Goal: Transaction & Acquisition: Purchase product/service

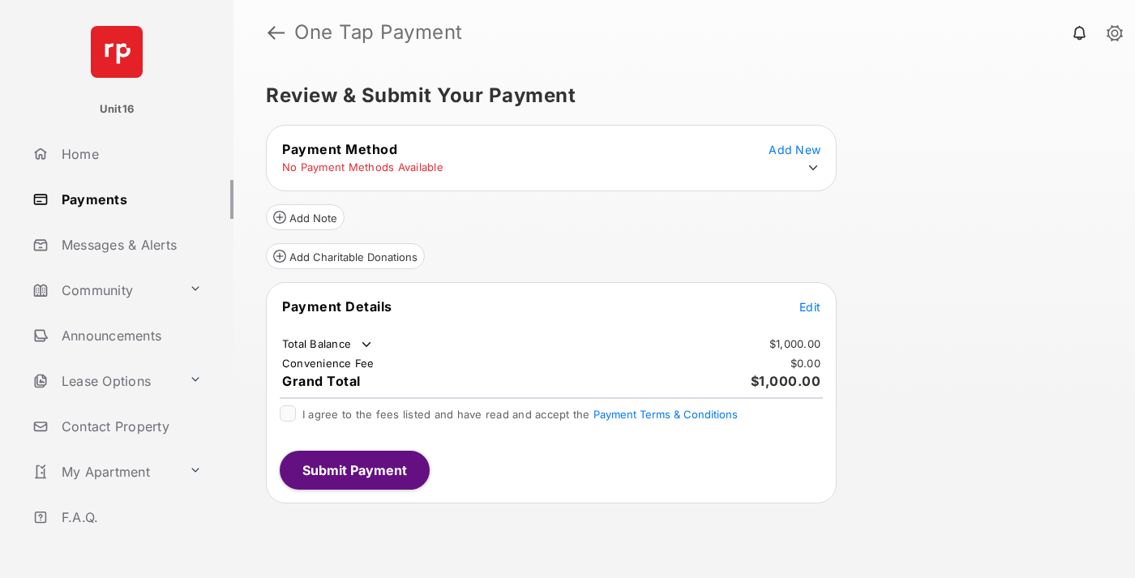
click at [810, 306] on span "Edit" at bounding box center [809, 307] width 21 height 14
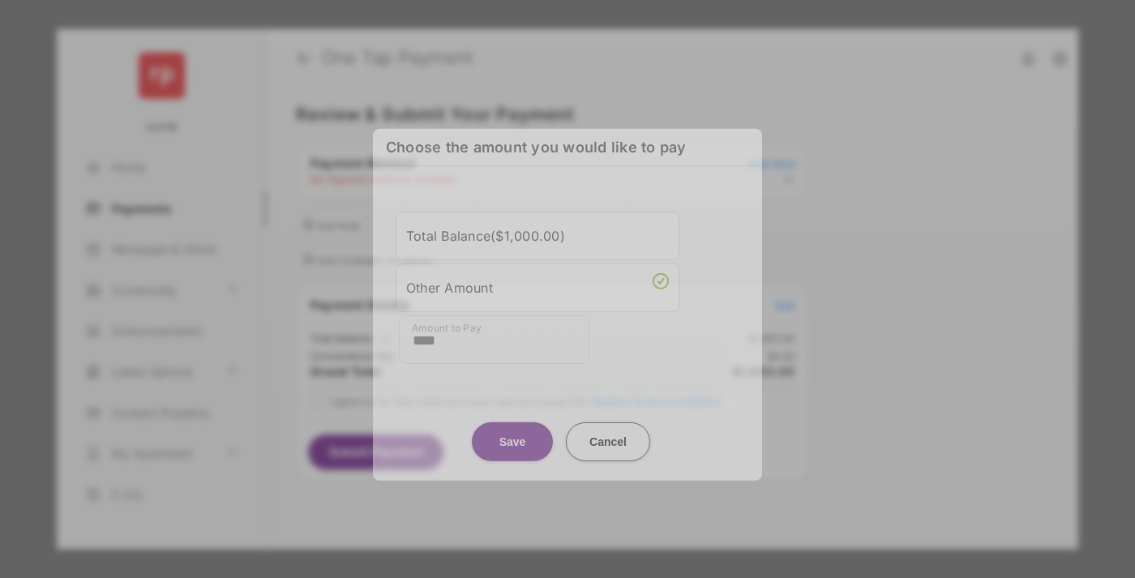
type input "****"
click at [512, 428] on button "Save" at bounding box center [512, 441] width 81 height 39
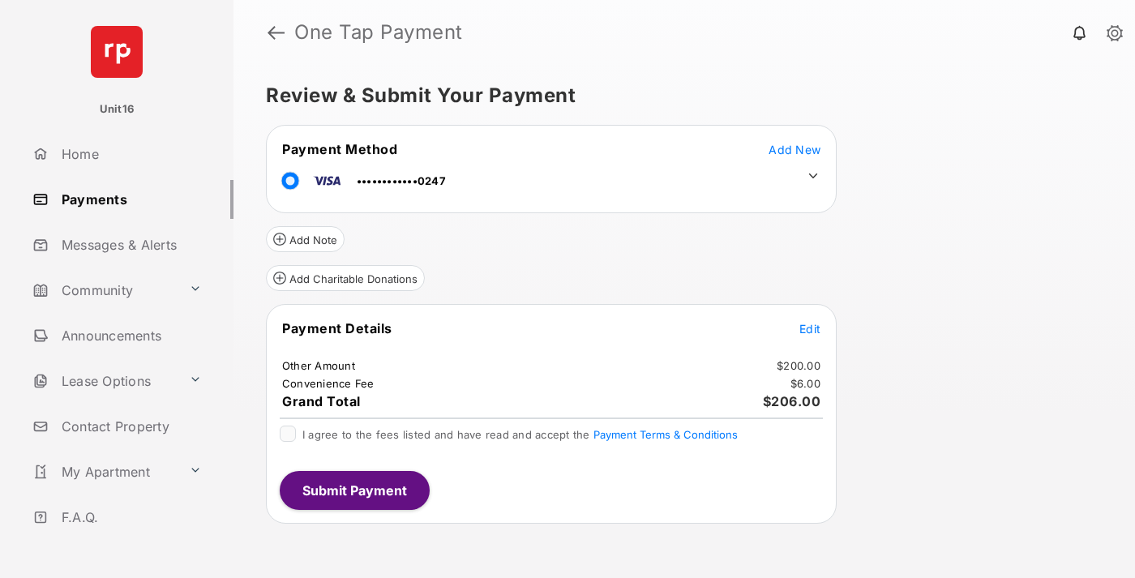
click at [813, 176] on icon at bounding box center [813, 176] width 15 height 15
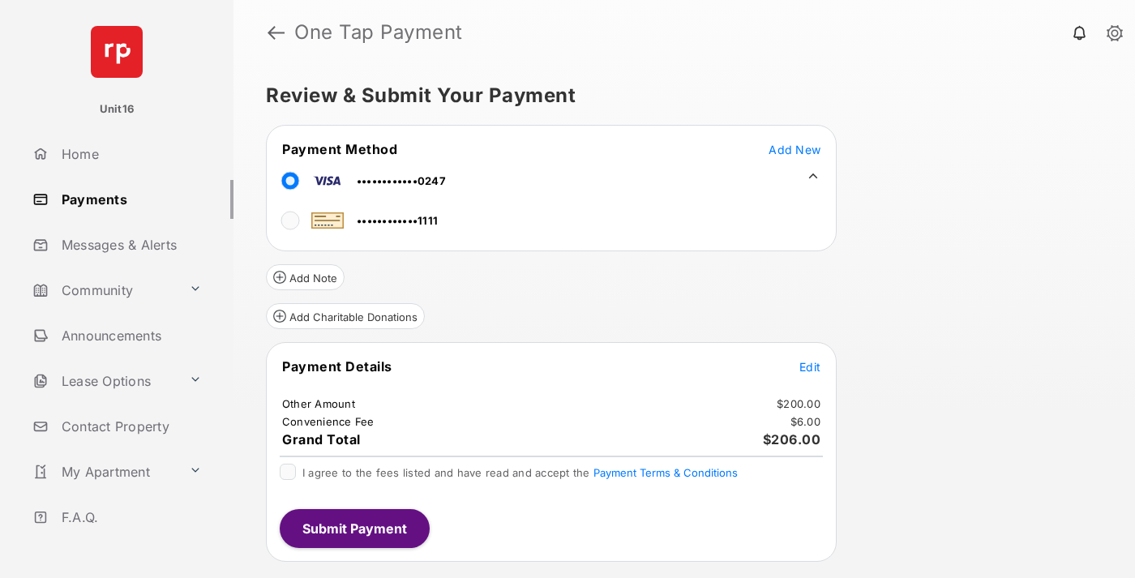
click at [810, 366] on span "Edit" at bounding box center [809, 367] width 21 height 14
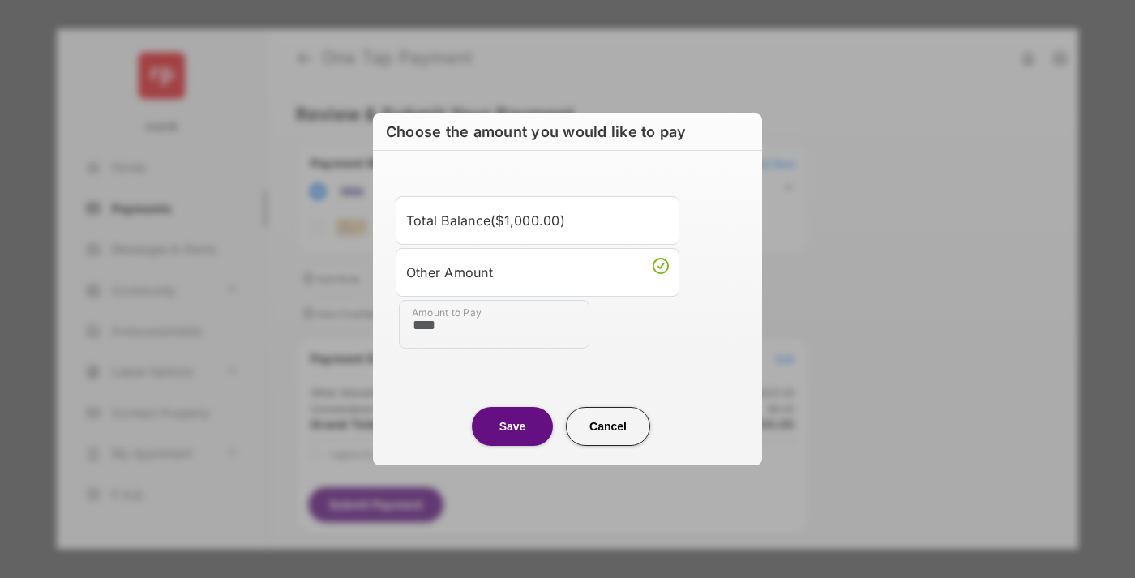
click at [512, 426] on button "Save" at bounding box center [512, 426] width 81 height 39
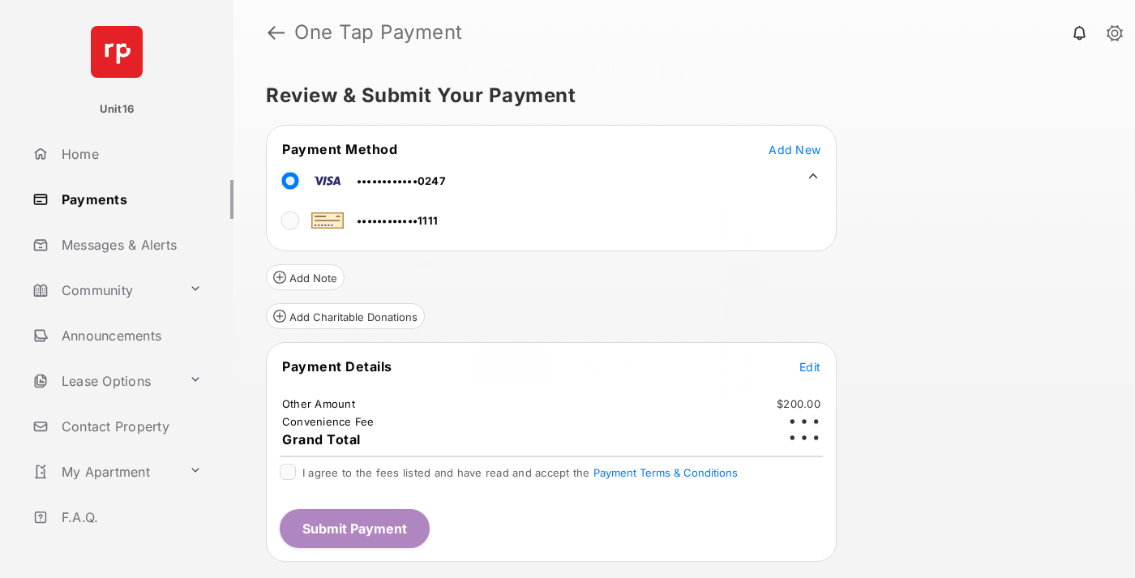
click at [353, 528] on button "Submit Payment" at bounding box center [355, 528] width 150 height 39
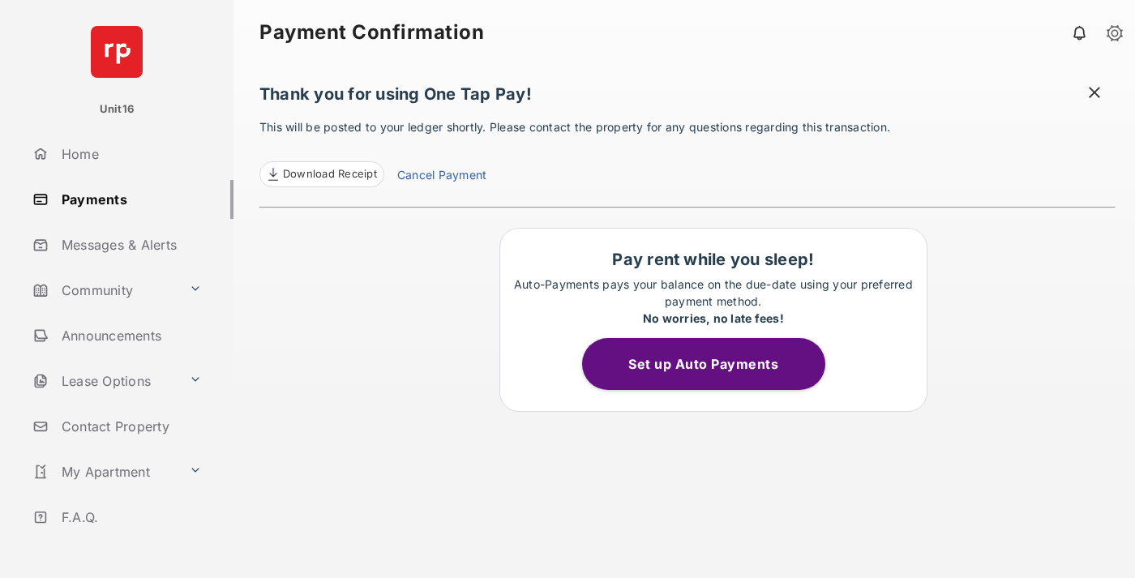
click at [441, 177] on link "Cancel Payment" at bounding box center [441, 176] width 89 height 21
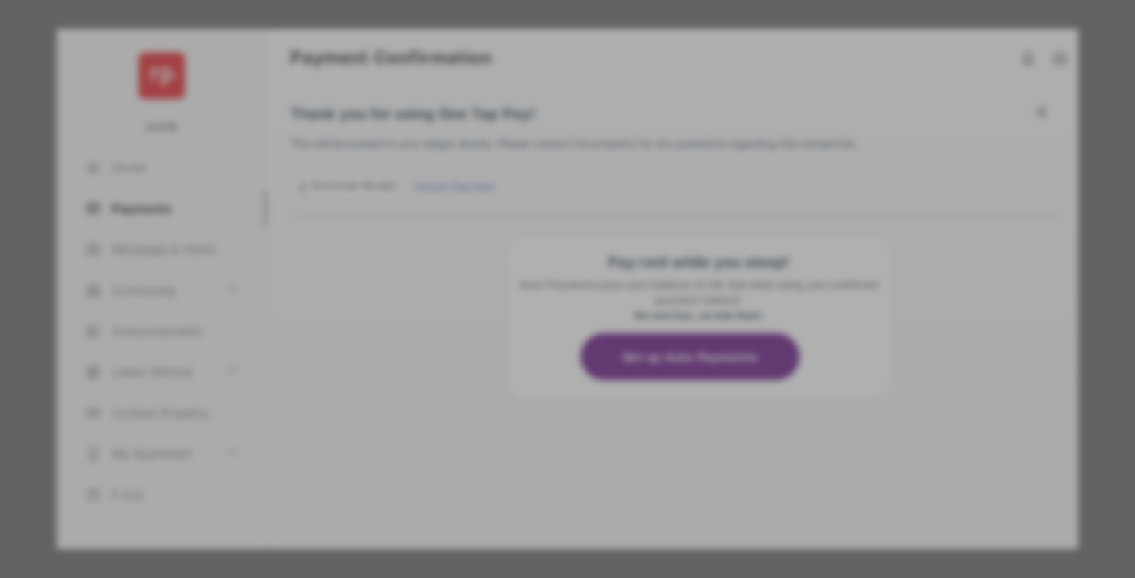
click at [567, 402] on button "Yes, Cancel My Payment" at bounding box center [567, 402] width 350 height 39
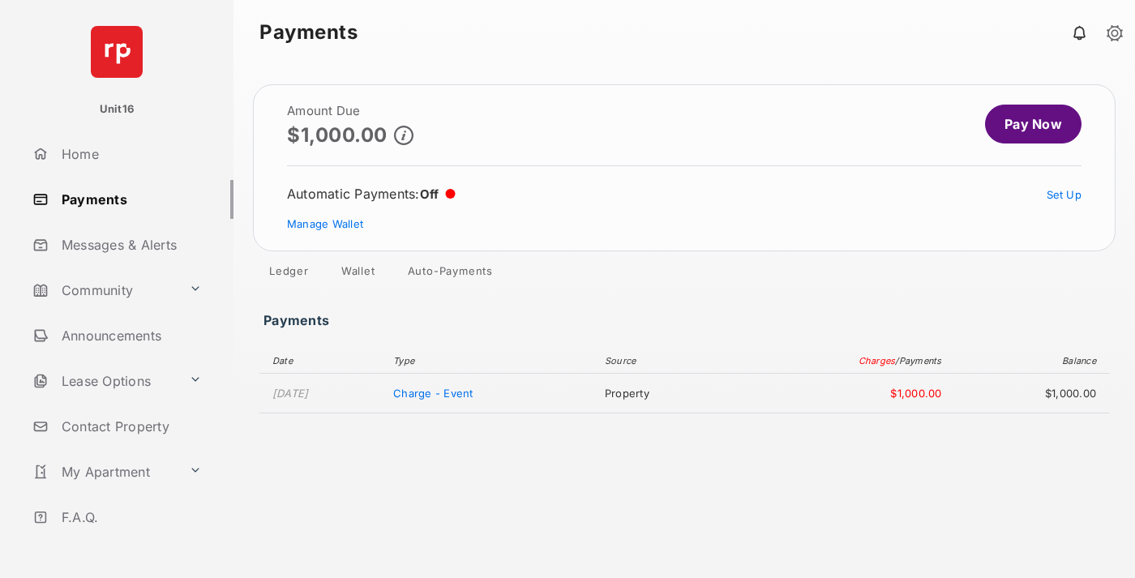
click at [325, 224] on link "Manage Wallet" at bounding box center [325, 223] width 76 height 13
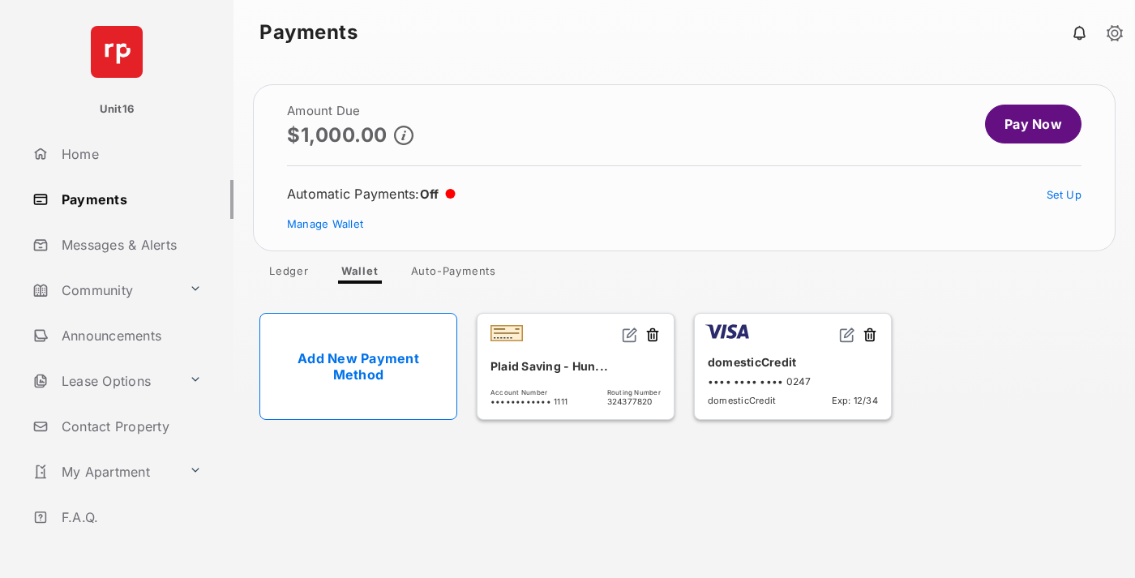
click at [870, 336] on button at bounding box center [870, 336] width 16 height 19
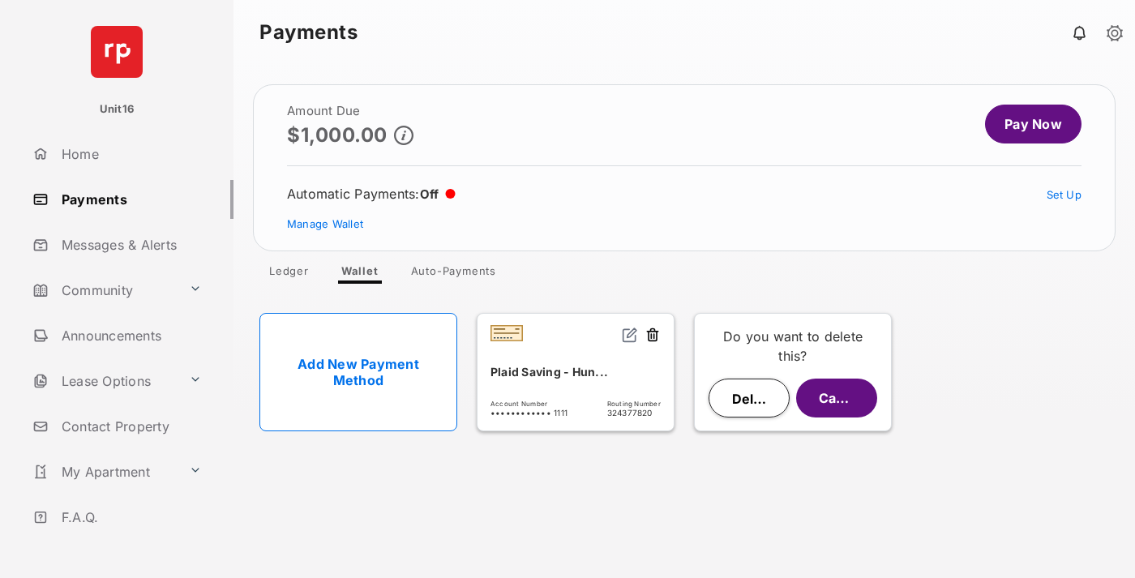
click at [749, 398] on button "Delete" at bounding box center [749, 398] width 81 height 39
